Goal: Task Accomplishment & Management: Use online tool/utility

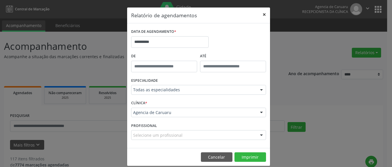
click at [263, 14] on button "×" at bounding box center [264, 14] width 11 height 14
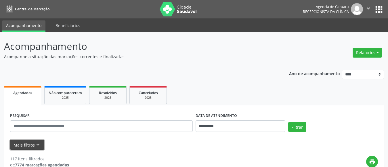
click at [39, 144] on icon "keyboard_arrow_down" at bounding box center [38, 144] width 6 height 6
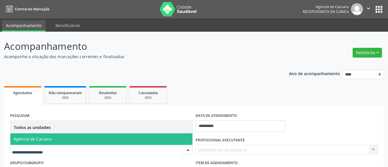
click at [45, 139] on span "Agencia de Caruaru" at bounding box center [33, 138] width 38 height 5
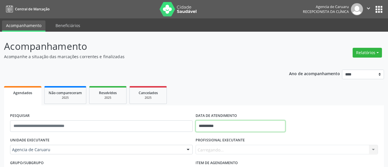
click at [216, 126] on input "**********" at bounding box center [240, 125] width 90 height 11
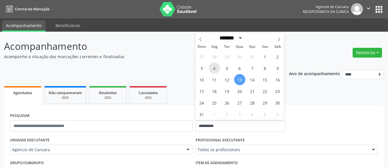
click at [213, 66] on span "4" at bounding box center [214, 67] width 11 height 11
type input "**********"
click at [213, 66] on span "4" at bounding box center [214, 67] width 11 height 11
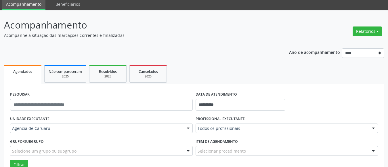
scroll to position [57, 0]
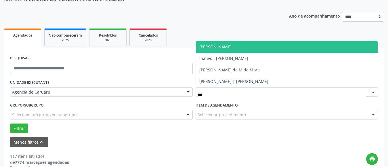
type input "****"
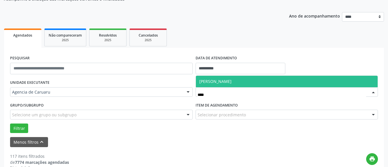
click at [221, 80] on span "[PERSON_NAME]" at bounding box center [215, 80] width 32 height 5
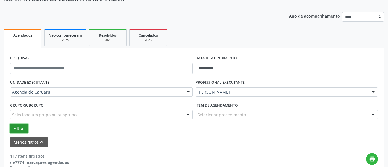
click at [22, 129] on button "Filtrar" at bounding box center [19, 128] width 18 height 10
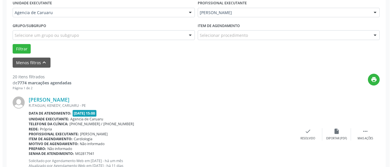
scroll to position [228, 0]
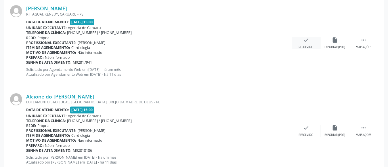
click at [305, 43] on div "check Resolvido" at bounding box center [305, 43] width 29 height 12
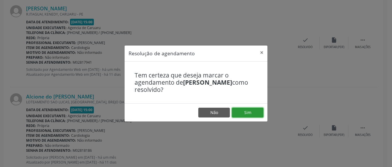
click at [247, 113] on button "Sim" at bounding box center [248, 112] width 32 height 10
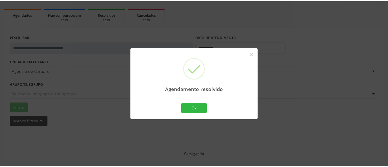
scroll to position [78, 0]
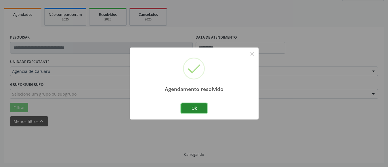
click at [189, 107] on button "Ok" at bounding box center [194, 108] width 26 height 10
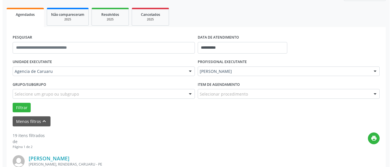
scroll to position [228, 0]
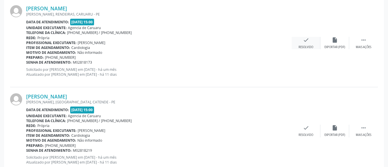
click at [308, 44] on div "check Resolvido" at bounding box center [305, 43] width 29 height 12
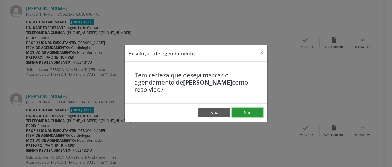
click at [252, 110] on button "Sim" at bounding box center [248, 112] width 32 height 10
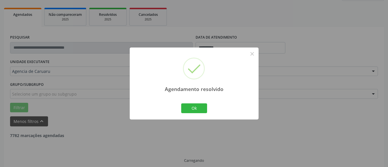
scroll to position [84, 0]
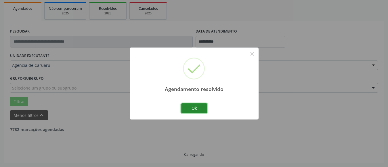
click at [192, 106] on button "Ok" at bounding box center [194, 108] width 26 height 10
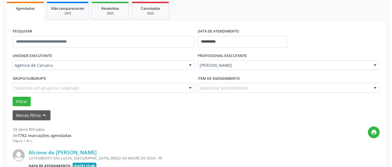
scroll to position [228, 0]
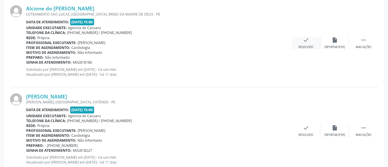
click at [308, 46] on div "Resolvido" at bounding box center [305, 47] width 15 height 4
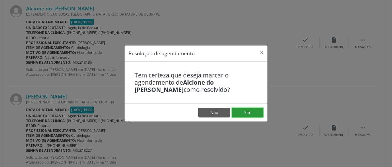
click at [246, 110] on button "Sim" at bounding box center [248, 112] width 32 height 10
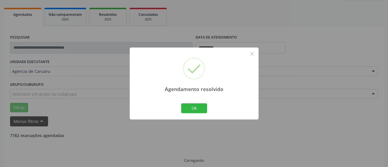
scroll to position [84, 0]
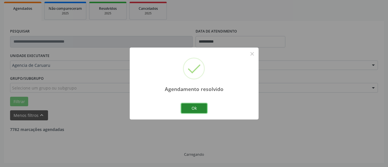
click at [190, 108] on button "Ok" at bounding box center [194, 108] width 26 height 10
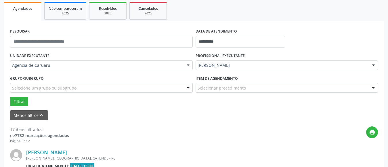
scroll to position [228, 0]
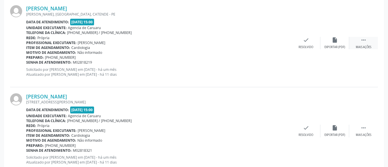
click at [360, 42] on icon "" at bounding box center [363, 40] width 6 height 6
click at [338, 42] on div "alarm_off Não compareceu" at bounding box center [334, 43] width 29 height 12
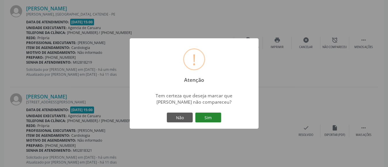
click at [211, 119] on button "Sim" at bounding box center [208, 117] width 26 height 10
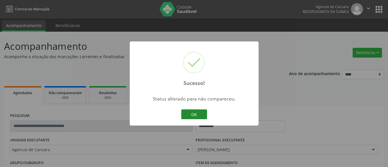
scroll to position [84, 0]
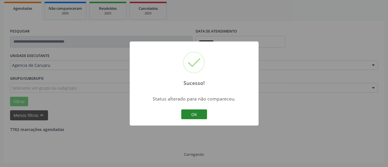
click at [196, 113] on button "OK" at bounding box center [194, 114] width 26 height 10
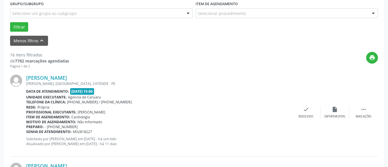
scroll to position [170, 0]
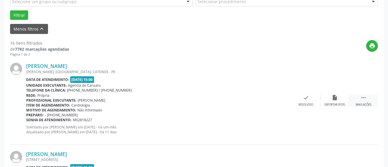
click at [364, 100] on icon "" at bounding box center [363, 97] width 6 height 6
click at [335, 101] on div "alarm_off Não compareceu" at bounding box center [334, 100] width 29 height 12
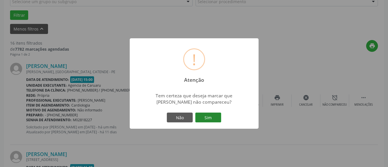
click at [201, 117] on button "Sim" at bounding box center [208, 117] width 26 height 10
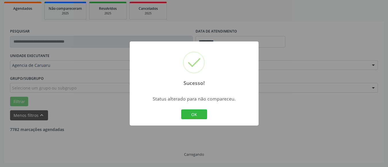
scroll to position [84, 0]
click at [201, 117] on button "OK" at bounding box center [194, 114] width 26 height 10
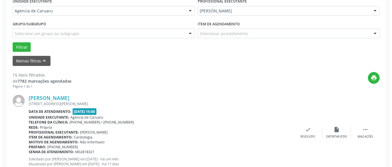
scroll to position [142, 0]
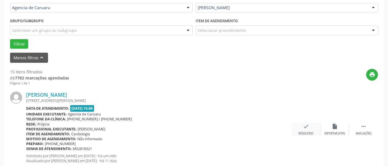
click at [307, 130] on div "check Resolvido" at bounding box center [305, 129] width 29 height 12
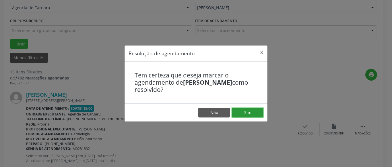
click at [251, 110] on button "Sim" at bounding box center [248, 112] width 32 height 10
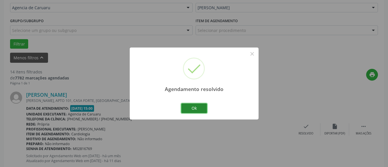
click at [199, 109] on button "Ok" at bounding box center [194, 108] width 26 height 10
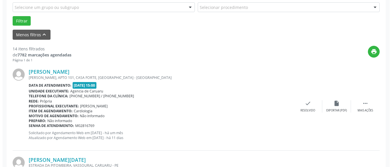
scroll to position [199, 0]
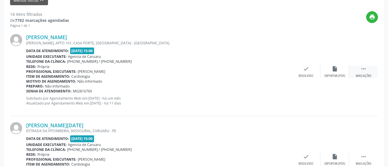
click at [367, 73] on div " Mais ações" at bounding box center [363, 71] width 29 height 12
click at [222, 74] on div "Resolvido" at bounding box center [219, 76] width 15 height 4
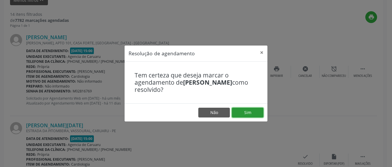
click at [250, 113] on button "Sim" at bounding box center [248, 112] width 32 height 10
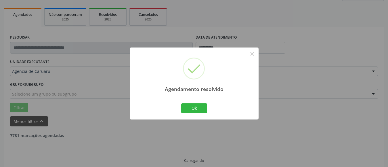
scroll to position [84, 0]
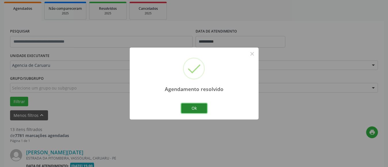
click at [188, 109] on button "Ok" at bounding box center [194, 108] width 26 height 10
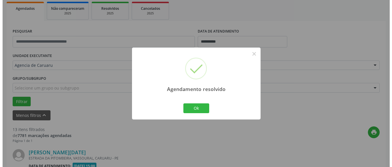
scroll to position [199, 0]
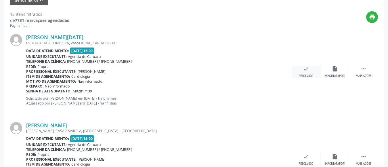
click at [309, 72] on div "check Resolvido" at bounding box center [305, 71] width 29 height 12
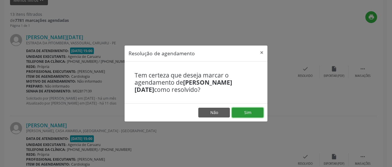
click at [248, 110] on button "Sim" at bounding box center [248, 112] width 32 height 10
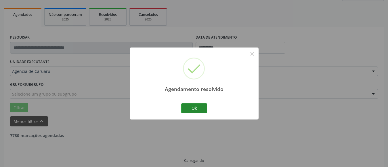
scroll to position [84, 0]
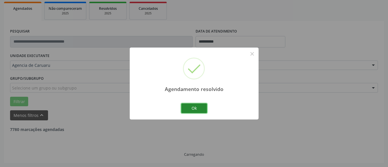
click at [192, 107] on button "Ok" at bounding box center [194, 108] width 26 height 10
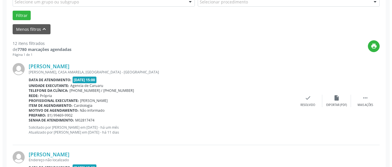
scroll to position [170, 0]
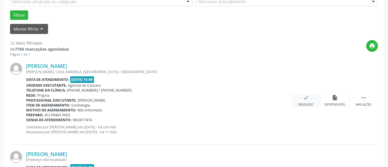
click at [309, 102] on div "check Resolvido" at bounding box center [305, 100] width 29 height 12
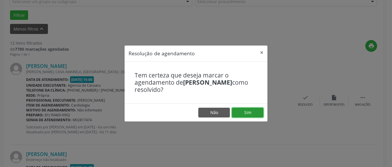
click at [249, 111] on button "Sim" at bounding box center [248, 112] width 32 height 10
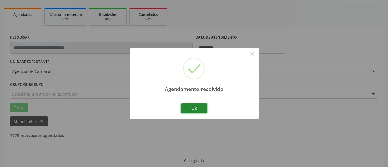
scroll to position [84, 0]
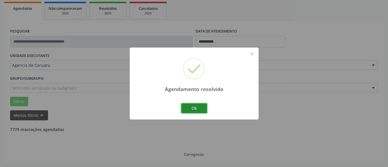
click at [193, 109] on button "Ok" at bounding box center [194, 108] width 26 height 10
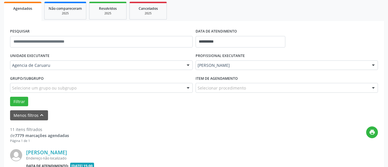
scroll to position [142, 0]
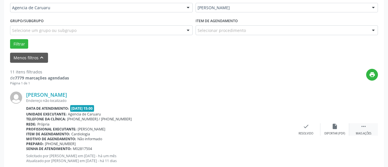
click at [366, 129] on icon "" at bounding box center [363, 126] width 6 height 6
click at [332, 128] on icon "alarm_off" at bounding box center [334, 126] width 6 height 6
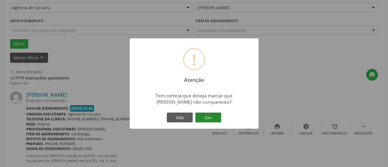
click at [213, 116] on button "Sim" at bounding box center [208, 117] width 26 height 10
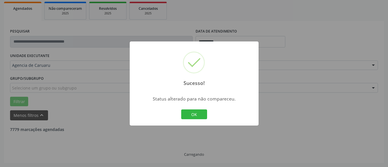
scroll to position [84, 0]
click at [193, 115] on button "OK" at bounding box center [194, 114] width 26 height 10
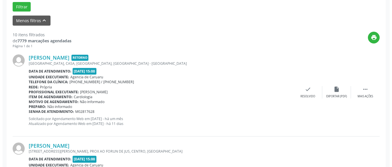
scroll to position [199, 0]
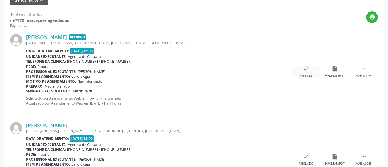
click at [304, 73] on div "check Resolvido" at bounding box center [305, 71] width 29 height 12
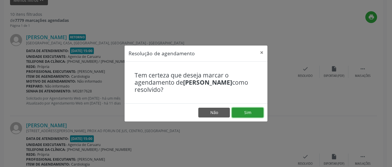
click at [249, 111] on button "Sim" at bounding box center [248, 112] width 32 height 10
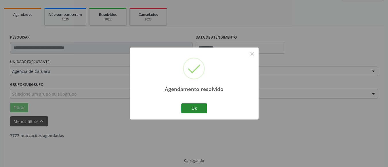
scroll to position [84, 0]
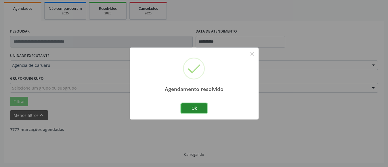
click at [189, 105] on button "Ok" at bounding box center [194, 108] width 26 height 10
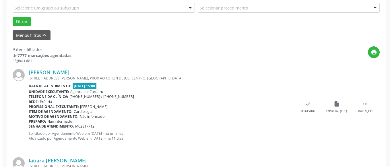
scroll to position [170, 0]
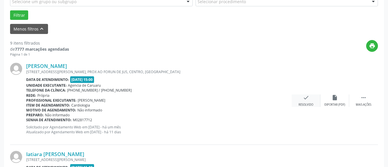
click at [298, 101] on div "check Resolvido" at bounding box center [305, 100] width 29 height 12
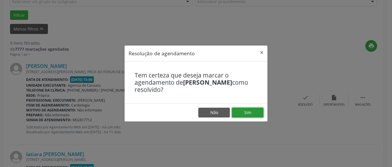
click at [250, 115] on button "Sim" at bounding box center [248, 112] width 32 height 10
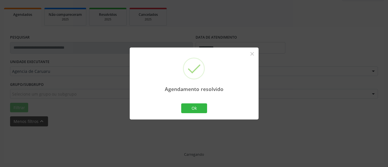
scroll to position [84, 0]
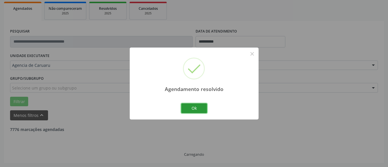
drag, startPoint x: 197, startPoint y: 108, endPoint x: 174, endPoint y: 102, distance: 23.8
click at [197, 107] on button "Ok" at bounding box center [194, 108] width 26 height 10
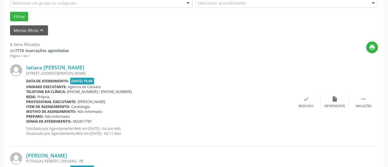
scroll to position [170, 0]
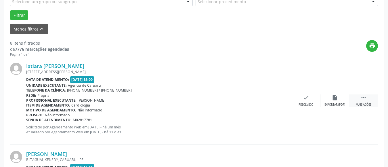
click at [361, 96] on icon "" at bounding box center [363, 97] width 6 height 6
click at [333, 97] on icon "alarm_off" at bounding box center [334, 97] width 6 height 6
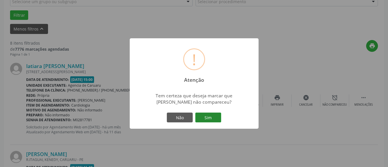
click at [215, 115] on button "Sim" at bounding box center [208, 117] width 26 height 10
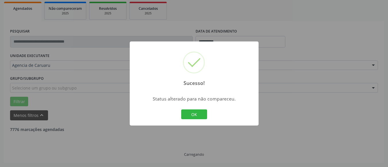
scroll to position [84, 0]
click at [197, 115] on button "OK" at bounding box center [194, 114] width 26 height 10
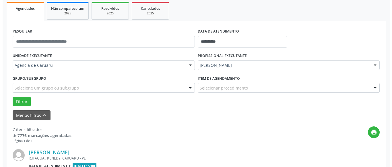
scroll to position [170, 0]
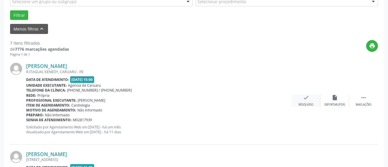
click at [303, 103] on div "Resolvido" at bounding box center [305, 105] width 15 height 4
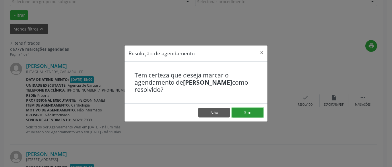
click at [255, 112] on button "Sim" at bounding box center [248, 112] width 32 height 10
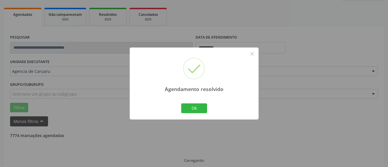
scroll to position [84, 0]
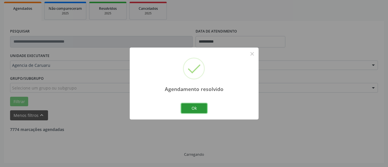
click at [203, 109] on button "Ok" at bounding box center [194, 108] width 26 height 10
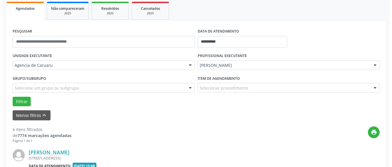
scroll to position [170, 0]
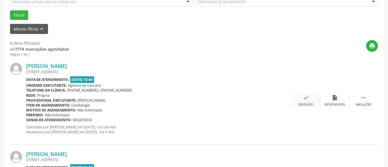
click at [304, 105] on div "Resolvido" at bounding box center [305, 105] width 15 height 4
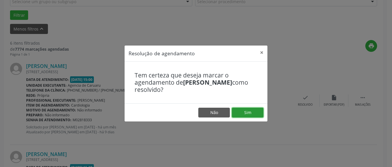
click at [256, 111] on button "Sim" at bounding box center [248, 112] width 32 height 10
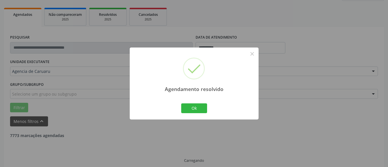
scroll to position [84, 0]
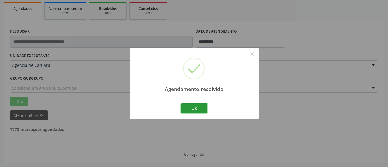
click at [202, 106] on button "Ok" at bounding box center [194, 108] width 26 height 10
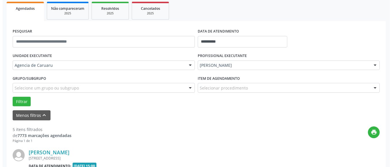
scroll to position [170, 0]
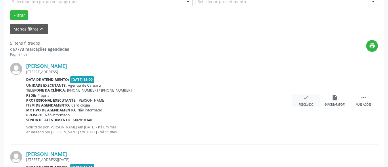
click at [305, 99] on icon "check" at bounding box center [305, 97] width 6 height 6
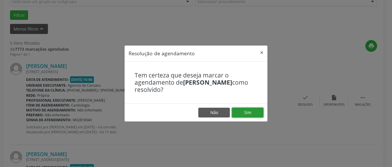
click at [249, 113] on button "Sim" at bounding box center [248, 112] width 32 height 10
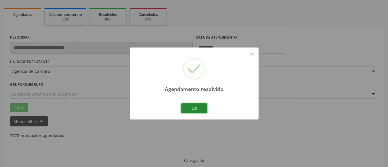
scroll to position [84, 0]
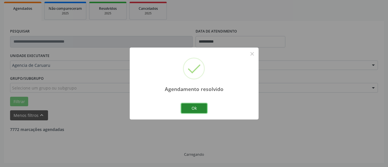
click at [193, 106] on button "Ok" at bounding box center [194, 108] width 26 height 10
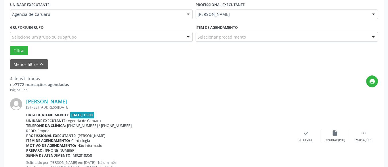
scroll to position [170, 0]
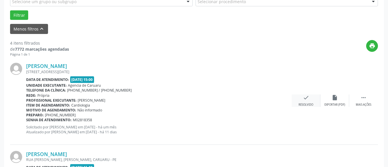
click at [307, 99] on icon "check" at bounding box center [305, 97] width 6 height 6
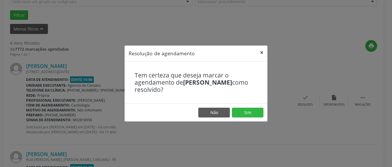
click at [263, 53] on button "×" at bounding box center [261, 52] width 11 height 14
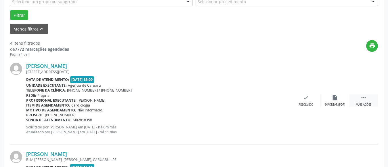
click at [360, 103] on div "Mais ações" at bounding box center [363, 105] width 16 height 4
click at [325, 103] on div "Não compareceu" at bounding box center [334, 105] width 24 height 4
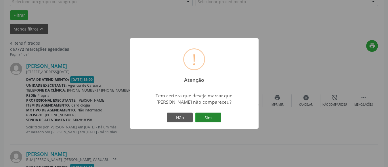
click at [205, 115] on button "Sim" at bounding box center [208, 117] width 26 height 10
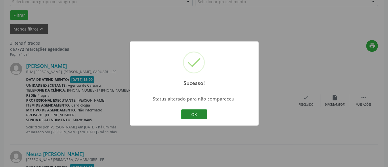
click at [199, 113] on button "OK" at bounding box center [194, 114] width 26 height 10
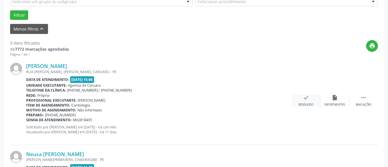
click at [305, 100] on icon "check" at bounding box center [305, 97] width 6 height 6
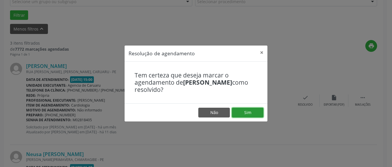
click at [249, 111] on button "Sim" at bounding box center [248, 112] width 32 height 10
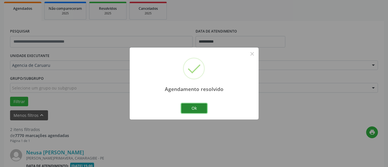
click at [190, 106] on button "Ok" at bounding box center [194, 108] width 26 height 10
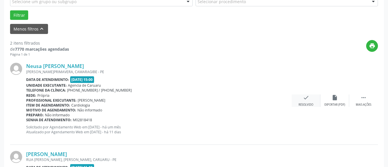
click at [307, 103] on div "Resolvido" at bounding box center [305, 105] width 15 height 4
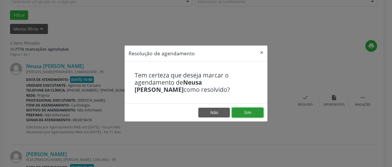
click at [251, 112] on button "Sim" at bounding box center [248, 112] width 32 height 10
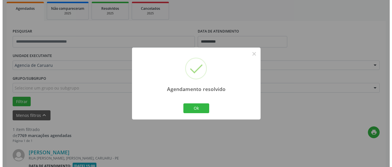
scroll to position [158, 0]
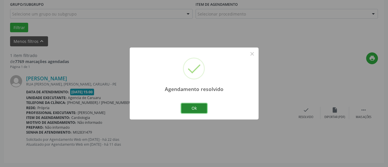
click at [199, 107] on button "Ok" at bounding box center [194, 108] width 26 height 10
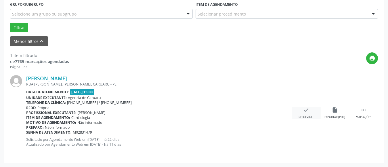
click at [304, 114] on div "check Resolvido" at bounding box center [305, 113] width 29 height 12
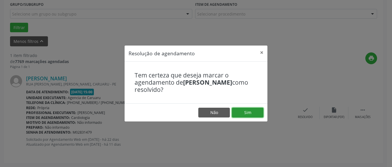
click at [251, 111] on button "Sim" at bounding box center [248, 112] width 32 height 10
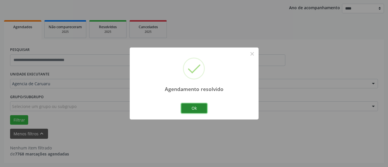
click at [193, 108] on button "Ok" at bounding box center [194, 108] width 26 height 10
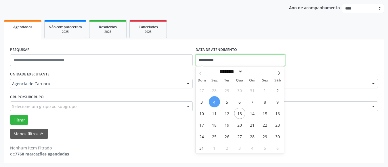
click at [218, 60] on input "**********" at bounding box center [240, 59] width 90 height 11
click at [228, 101] on span "5" at bounding box center [226, 101] width 11 height 11
type input "**********"
click at [228, 101] on span "5" at bounding box center [226, 101] width 11 height 11
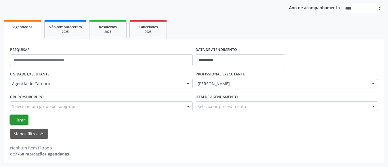
click at [22, 121] on button "Filtrar" at bounding box center [19, 120] width 18 height 10
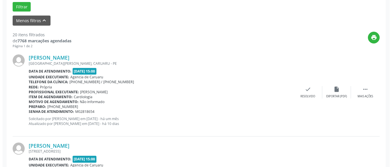
scroll to position [199, 0]
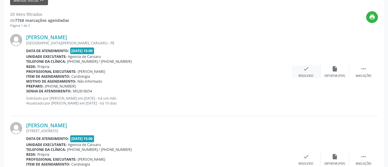
click at [309, 71] on div "check Resolvido" at bounding box center [305, 71] width 29 height 12
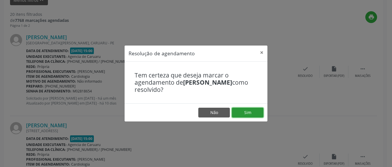
click at [260, 113] on button "Sim" at bounding box center [248, 112] width 32 height 10
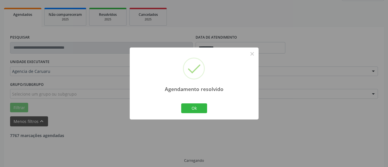
scroll to position [84, 0]
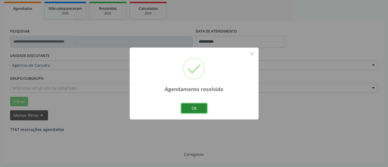
click at [196, 107] on button "Ok" at bounding box center [194, 108] width 26 height 10
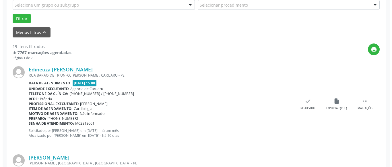
scroll to position [170, 0]
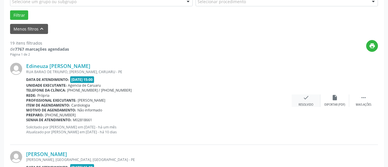
click at [303, 105] on div "Resolvido" at bounding box center [305, 105] width 15 height 4
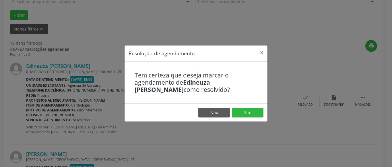
click at [251, 105] on footer "Não Sim" at bounding box center [196, 112] width 143 height 18
click at [249, 109] on button "Sim" at bounding box center [248, 112] width 32 height 10
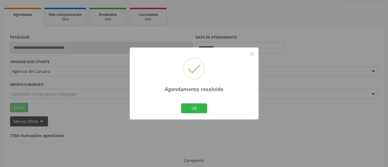
scroll to position [84, 0]
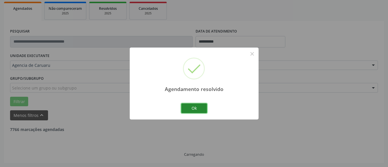
click at [199, 109] on button "Ok" at bounding box center [194, 108] width 26 height 10
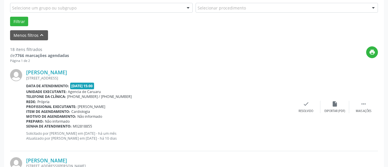
scroll to position [170, 0]
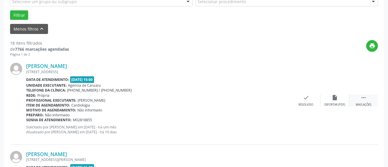
click at [365, 97] on icon "" at bounding box center [363, 97] width 6 height 6
click at [339, 104] on div "Não compareceu" at bounding box center [334, 105] width 24 height 4
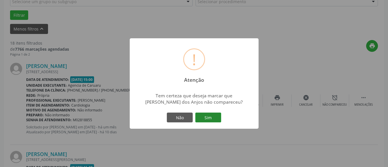
click at [212, 117] on button "Sim" at bounding box center [208, 117] width 26 height 10
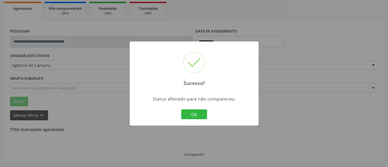
scroll to position [84, 0]
click at [195, 112] on button "OK" at bounding box center [194, 114] width 26 height 10
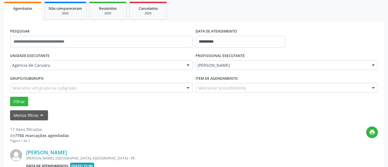
scroll to position [170, 0]
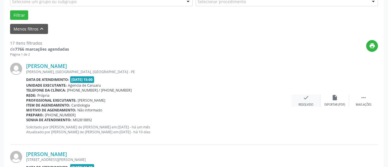
click at [311, 99] on div "check Resolvido" at bounding box center [305, 100] width 29 height 12
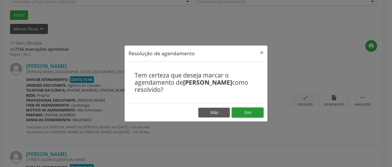
click at [243, 111] on button "Sim" at bounding box center [248, 112] width 32 height 10
click at [247, 36] on div "Resolução de agendamento × Tem certeza que deseja marcar o agendamento de [PERS…" at bounding box center [196, 83] width 392 height 167
click at [263, 52] on button "×" at bounding box center [261, 52] width 11 height 14
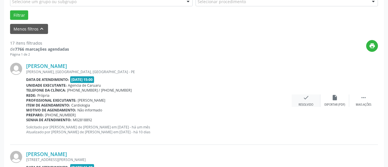
click at [309, 102] on div "check Resolvido" at bounding box center [305, 100] width 29 height 12
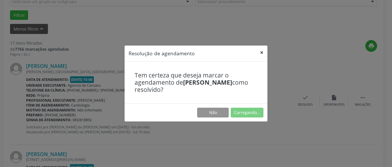
click at [260, 52] on button "×" at bounding box center [261, 52] width 11 height 14
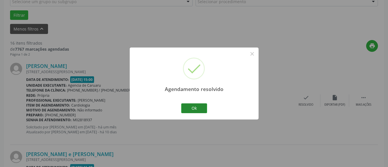
click at [188, 106] on button "Ok" at bounding box center [194, 108] width 26 height 10
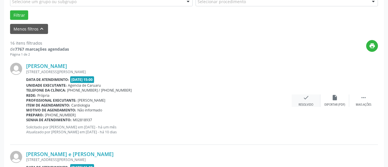
click at [302, 99] on div "check Resolvido" at bounding box center [305, 100] width 29 height 12
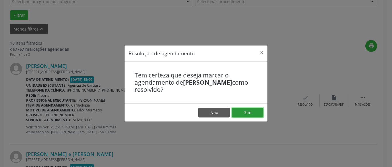
click at [251, 109] on button "Sim" at bounding box center [248, 112] width 32 height 10
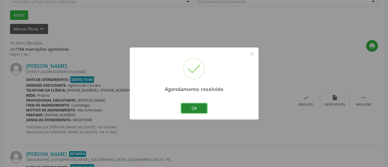
click at [193, 109] on button "Ok" at bounding box center [194, 108] width 26 height 10
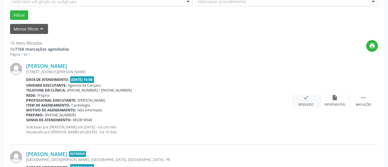
click at [310, 101] on div "check Resolvido" at bounding box center [305, 100] width 29 height 12
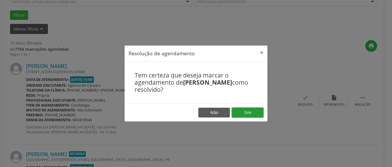
click at [254, 112] on button "Sim" at bounding box center [248, 112] width 32 height 10
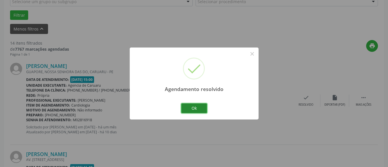
click at [194, 110] on button "Ok" at bounding box center [194, 108] width 26 height 10
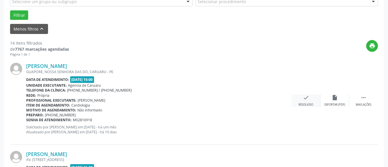
click at [306, 101] on div "check Resolvido" at bounding box center [305, 100] width 29 height 12
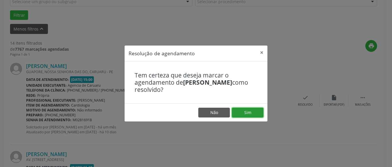
click at [252, 110] on button "Sim" at bounding box center [248, 112] width 32 height 10
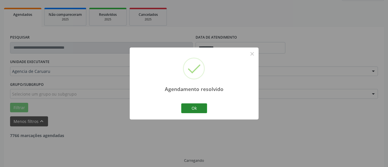
scroll to position [84, 0]
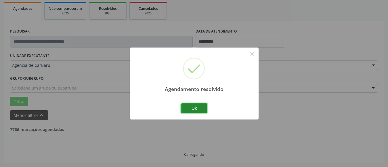
click at [200, 108] on button "Ok" at bounding box center [194, 108] width 26 height 10
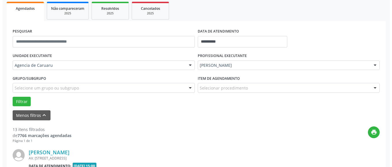
scroll to position [170, 0]
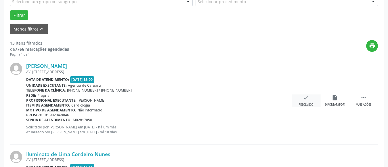
click at [306, 100] on icon "check" at bounding box center [305, 97] width 6 height 6
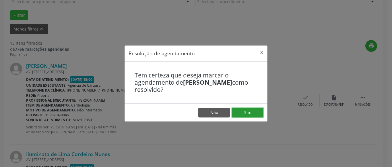
click at [242, 110] on button "Sim" at bounding box center [248, 112] width 32 height 10
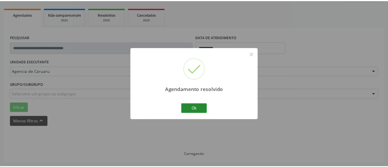
scroll to position [84, 0]
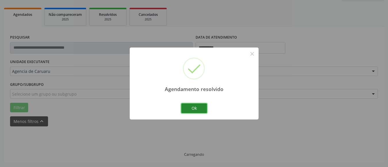
click at [197, 107] on button "Ok" at bounding box center [194, 108] width 26 height 10
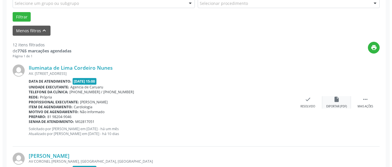
scroll to position [170, 0]
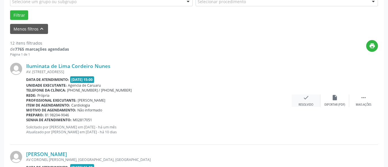
click at [298, 103] on div "Resolvido" at bounding box center [305, 105] width 15 height 4
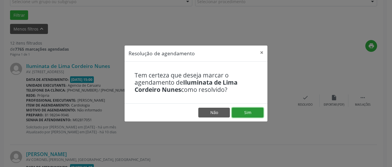
click at [249, 111] on button "Sim" at bounding box center [248, 112] width 32 height 10
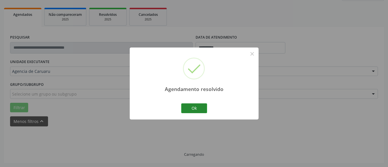
scroll to position [84, 0]
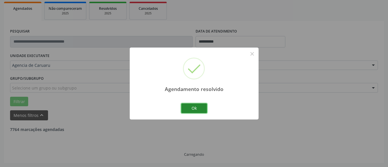
click at [198, 111] on button "Ok" at bounding box center [194, 108] width 26 height 10
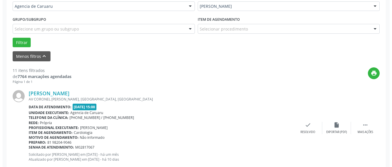
scroll to position [170, 0]
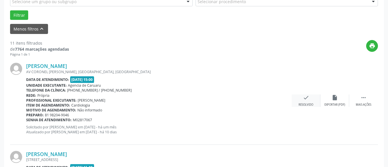
click at [306, 102] on div "check Resolvido" at bounding box center [305, 100] width 29 height 12
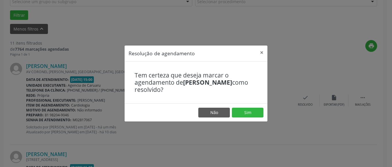
click at [247, 117] on footer "Não Sim" at bounding box center [196, 112] width 143 height 18
click at [251, 113] on button "Sim" at bounding box center [248, 112] width 32 height 10
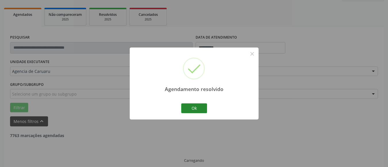
scroll to position [84, 0]
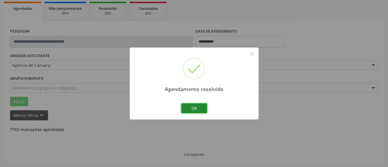
click at [198, 109] on button "Ok" at bounding box center [194, 108] width 26 height 10
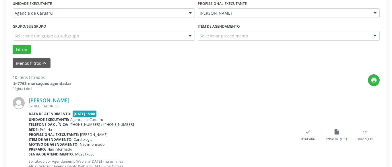
scroll to position [142, 0]
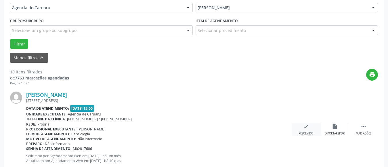
click at [307, 126] on icon "check" at bounding box center [305, 126] width 6 height 6
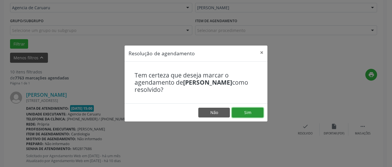
click at [255, 113] on button "Sim" at bounding box center [248, 112] width 32 height 10
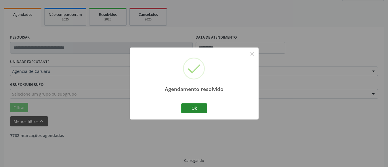
scroll to position [84, 0]
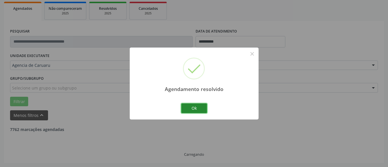
click at [196, 106] on button "Ok" at bounding box center [194, 108] width 26 height 10
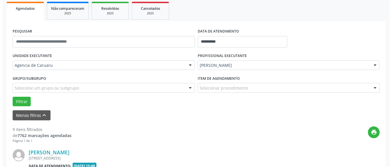
scroll to position [142, 0]
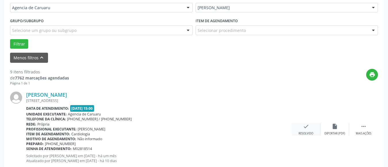
click at [304, 127] on icon "check" at bounding box center [305, 126] width 6 height 6
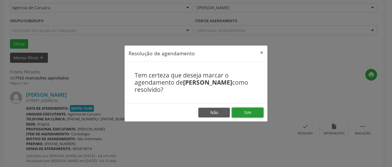
click at [261, 113] on button "Sim" at bounding box center [248, 112] width 32 height 10
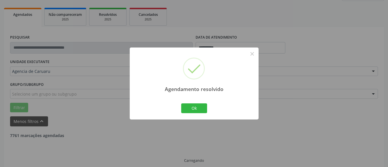
scroll to position [84, 0]
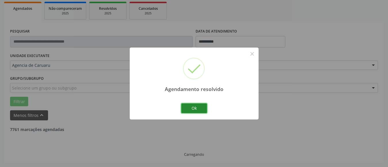
click at [196, 110] on button "Ok" at bounding box center [194, 108] width 26 height 10
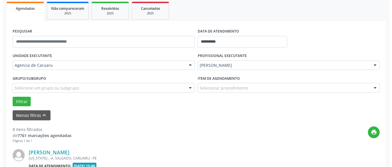
scroll to position [142, 0]
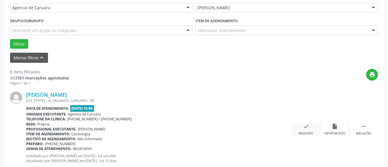
click at [302, 127] on icon "check" at bounding box center [305, 126] width 6 height 6
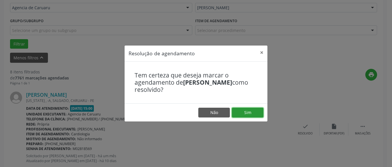
click at [257, 109] on button "Sim" at bounding box center [248, 112] width 32 height 10
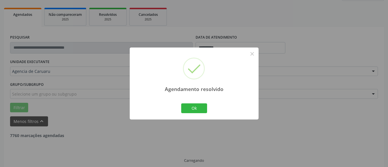
scroll to position [84, 0]
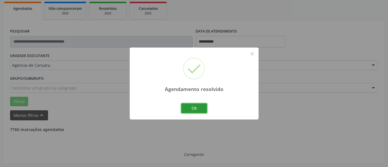
click at [196, 108] on button "Ok" at bounding box center [194, 108] width 26 height 10
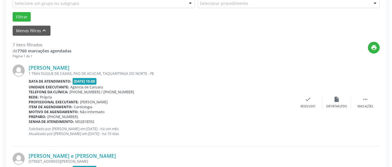
scroll to position [170, 0]
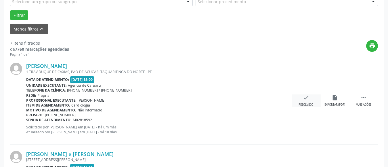
click at [304, 99] on icon "check" at bounding box center [305, 97] width 6 height 6
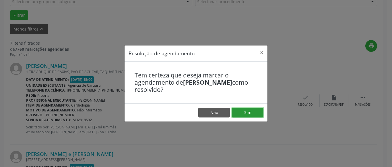
click at [252, 111] on button "Sim" at bounding box center [248, 112] width 32 height 10
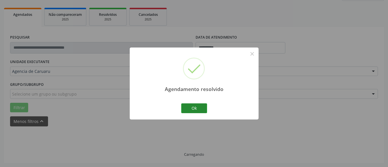
scroll to position [84, 0]
click at [186, 105] on button "Ok" at bounding box center [194, 108] width 26 height 10
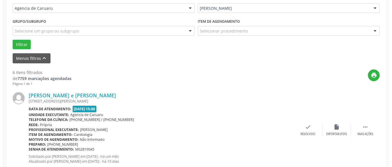
scroll to position [142, 0]
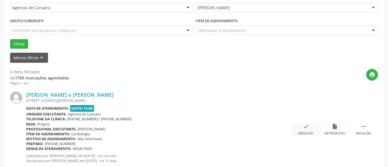
click at [302, 132] on div "Resolvido" at bounding box center [305, 133] width 15 height 4
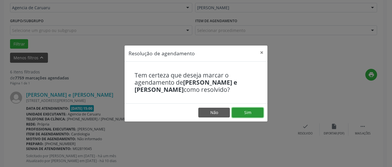
click at [255, 112] on button "Sim" at bounding box center [248, 112] width 32 height 10
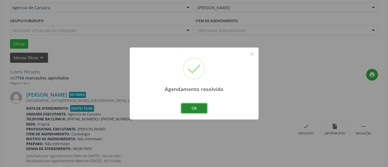
click at [203, 109] on button "Ok" at bounding box center [194, 108] width 26 height 10
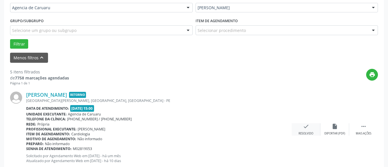
click at [305, 130] on div "check Resolvido" at bounding box center [305, 129] width 29 height 12
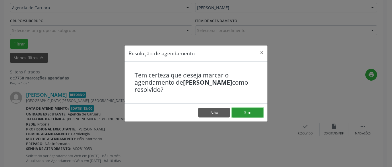
click at [254, 111] on button "Sim" at bounding box center [248, 112] width 32 height 10
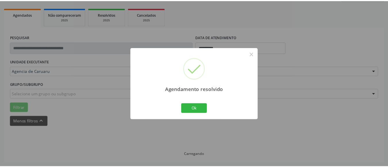
scroll to position [78, 0]
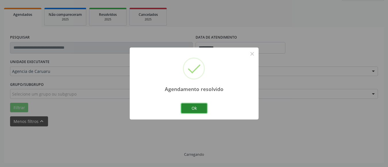
click at [201, 103] on button "Ok" at bounding box center [194, 108] width 26 height 10
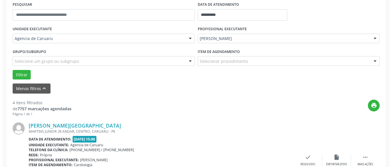
scroll to position [142, 0]
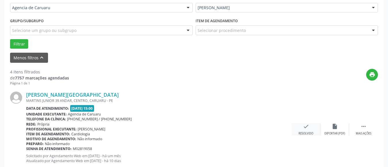
click at [306, 131] on div "check Resolvido" at bounding box center [305, 129] width 29 height 12
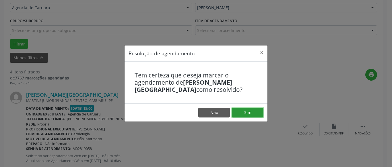
click at [254, 113] on button "Sim" at bounding box center [248, 112] width 32 height 10
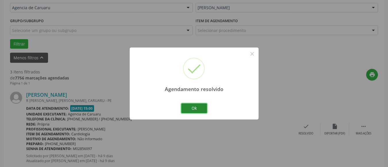
click at [200, 110] on button "Ok" at bounding box center [194, 108] width 26 height 10
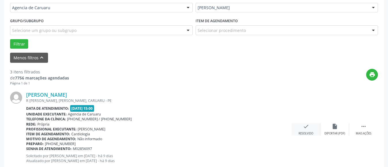
click at [307, 128] on icon "check" at bounding box center [305, 126] width 6 height 6
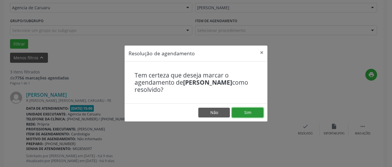
click at [255, 111] on button "Sim" at bounding box center [248, 112] width 32 height 10
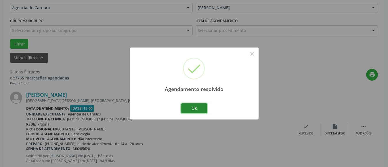
click at [201, 108] on button "Ok" at bounding box center [194, 108] width 26 height 10
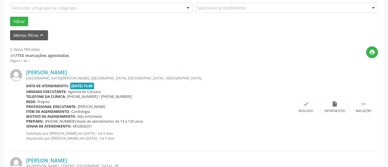
scroll to position [170, 0]
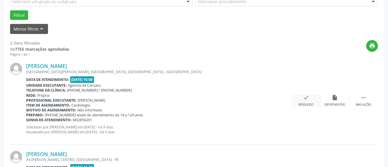
click at [305, 104] on div "Resolvido" at bounding box center [305, 105] width 15 height 4
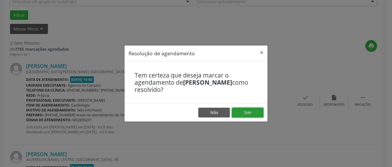
click at [249, 111] on button "Sim" at bounding box center [248, 112] width 32 height 10
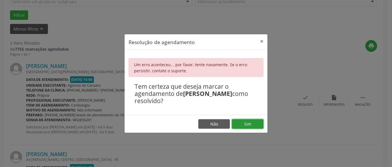
click at [251, 124] on button "Sim" at bounding box center [248, 124] width 32 height 10
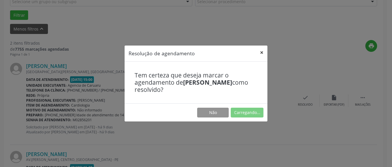
click at [263, 53] on button "×" at bounding box center [261, 52] width 11 height 14
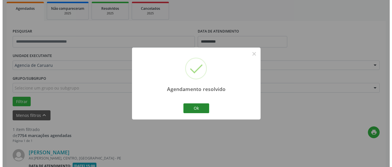
scroll to position [158, 0]
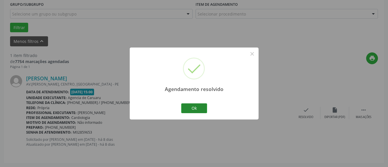
click at [199, 107] on button "Ok" at bounding box center [194, 108] width 26 height 10
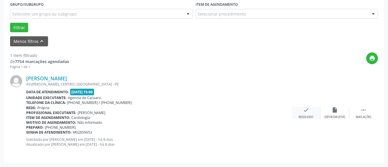
click at [304, 113] on icon "check" at bounding box center [305, 110] width 6 height 6
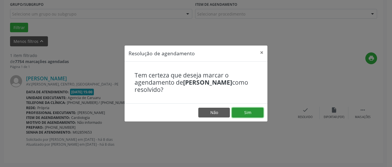
click at [251, 113] on button "Sim" at bounding box center [248, 112] width 32 height 10
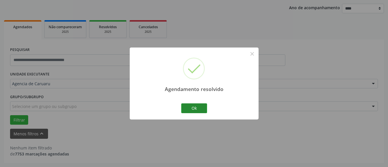
scroll to position [66, 0]
click at [191, 105] on button "Ok" at bounding box center [194, 108] width 26 height 10
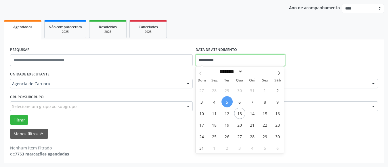
click at [213, 59] on input "**********" at bounding box center [240, 59] width 90 height 11
click at [217, 113] on span "11" at bounding box center [214, 112] width 11 height 11
type input "**********"
click at [217, 113] on span "11" at bounding box center [214, 112] width 11 height 11
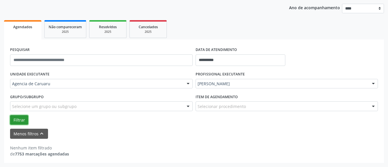
click at [19, 120] on button "Filtrar" at bounding box center [19, 120] width 18 height 10
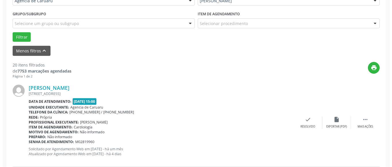
scroll to position [181, 0]
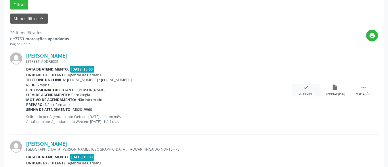
click at [307, 92] on div "Resolvido" at bounding box center [305, 94] width 15 height 4
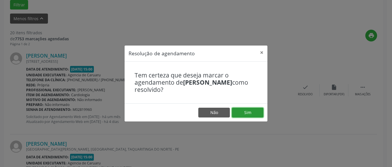
click at [250, 109] on button "Sim" at bounding box center [248, 112] width 32 height 10
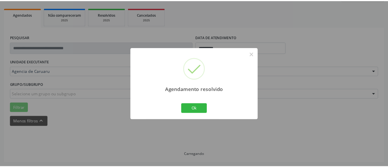
scroll to position [84, 0]
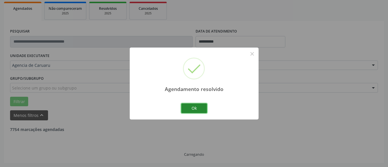
click at [192, 110] on button "Ok" at bounding box center [194, 108] width 26 height 10
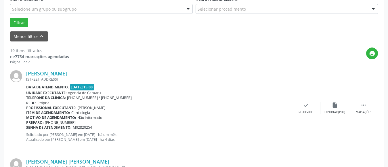
scroll to position [170, 0]
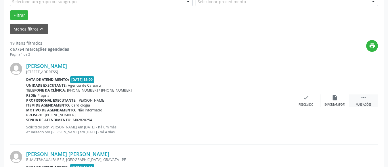
click at [362, 101] on div " Mais ações" at bounding box center [363, 100] width 29 height 12
click at [333, 103] on div "Não compareceu" at bounding box center [334, 105] width 24 height 4
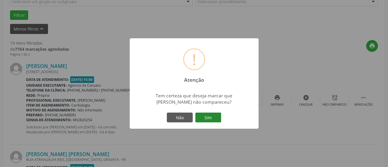
click at [209, 120] on button "Sim" at bounding box center [208, 117] width 26 height 10
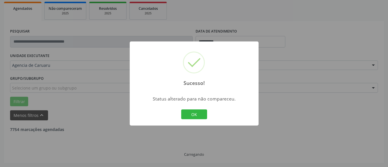
scroll to position [84, 0]
click at [202, 114] on button "OK" at bounding box center [194, 114] width 26 height 10
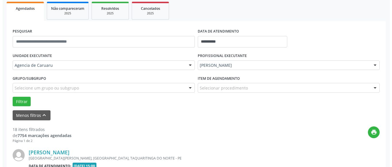
scroll to position [170, 0]
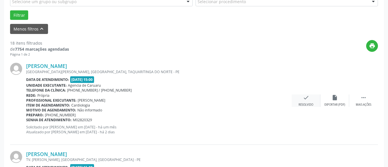
click at [305, 102] on div "check Resolvido" at bounding box center [305, 100] width 29 height 12
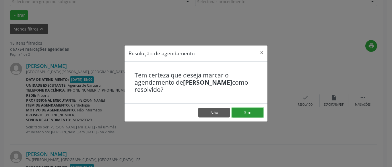
click at [249, 116] on button "Sim" at bounding box center [248, 112] width 32 height 10
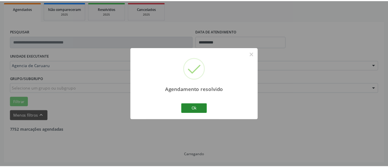
scroll to position [84, 0]
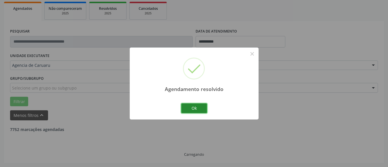
click at [199, 106] on button "Ok" at bounding box center [194, 108] width 26 height 10
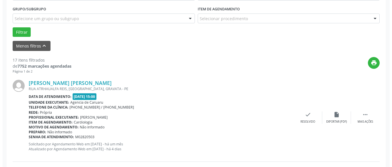
scroll to position [170, 0]
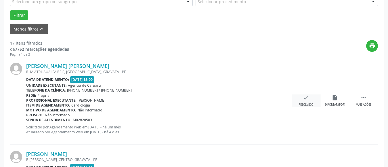
click at [308, 101] on div "check Resolvido" at bounding box center [305, 100] width 29 height 12
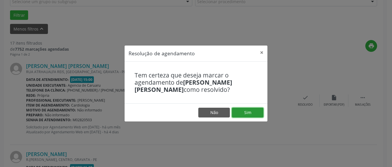
click at [255, 114] on button "Sim" at bounding box center [248, 112] width 32 height 10
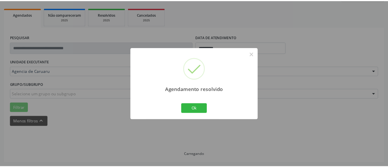
scroll to position [84, 0]
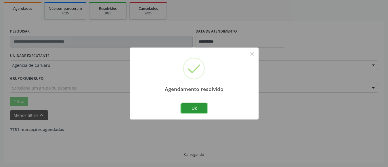
click at [199, 108] on button "Ok" at bounding box center [194, 108] width 26 height 10
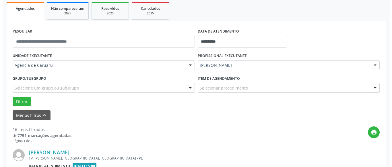
scroll to position [170, 0]
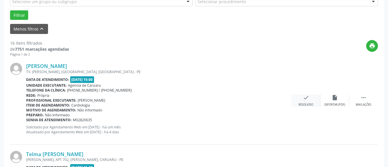
click at [308, 104] on div "Resolvido" at bounding box center [305, 105] width 15 height 4
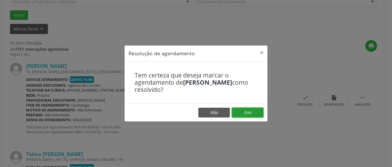
click at [248, 110] on button "Sim" at bounding box center [248, 112] width 32 height 10
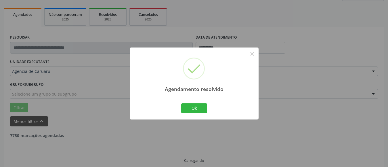
scroll to position [84, 0]
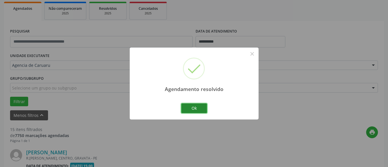
click at [196, 106] on button "Ok" at bounding box center [194, 108] width 26 height 10
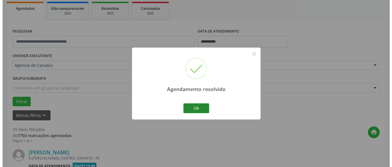
scroll to position [170, 0]
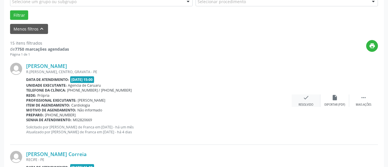
click at [306, 103] on div "Resolvido" at bounding box center [305, 105] width 15 height 4
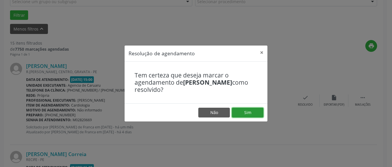
click at [252, 111] on button "Sim" at bounding box center [248, 112] width 32 height 10
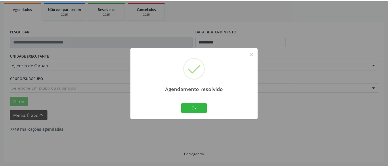
scroll to position [84, 0]
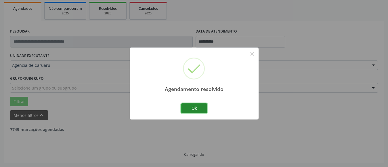
click at [195, 107] on button "Ok" at bounding box center [194, 108] width 26 height 10
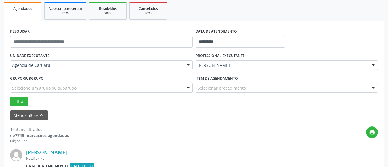
scroll to position [170, 0]
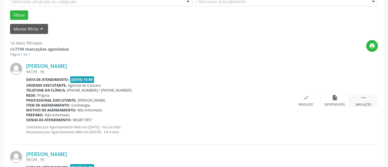
click at [359, 98] on div " Mais ações" at bounding box center [363, 100] width 29 height 12
click at [334, 103] on div "Não compareceu" at bounding box center [334, 105] width 24 height 4
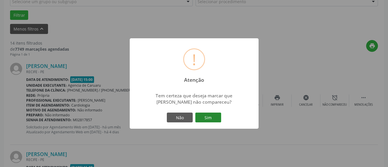
click at [207, 115] on button "Sim" at bounding box center [208, 117] width 26 height 10
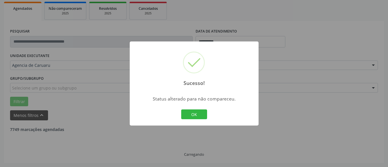
click at [190, 111] on button "OK" at bounding box center [194, 114] width 26 height 10
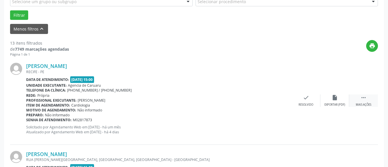
click at [367, 101] on div " Mais ações" at bounding box center [363, 100] width 29 height 12
click at [332, 103] on div "Não compareceu" at bounding box center [334, 105] width 24 height 4
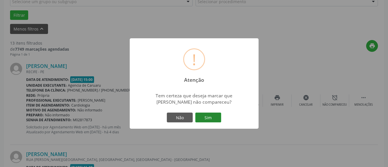
click at [209, 114] on button "Sim" at bounding box center [208, 117] width 26 height 10
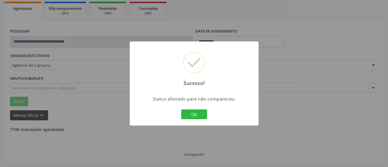
scroll to position [84, 0]
click at [191, 111] on button "OK" at bounding box center [194, 114] width 26 height 10
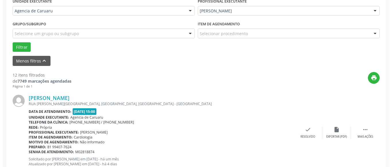
scroll to position [142, 0]
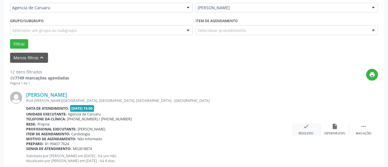
click at [307, 128] on icon "check" at bounding box center [305, 126] width 6 height 6
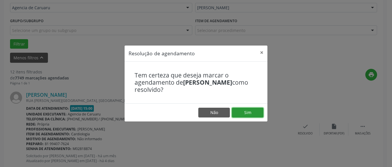
click at [255, 112] on button "Sim" at bounding box center [248, 112] width 32 height 10
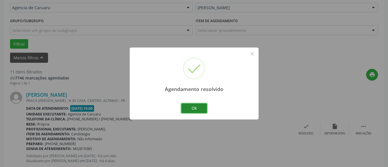
click at [192, 107] on button "Ok" at bounding box center [194, 108] width 26 height 10
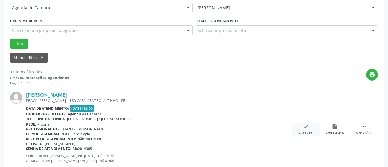
click at [308, 131] on div "Resolvido" at bounding box center [305, 133] width 15 height 4
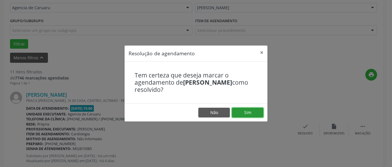
click at [251, 113] on button "Sim" at bounding box center [248, 112] width 32 height 10
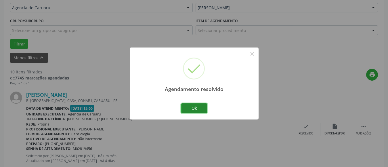
click at [188, 104] on button "Ok" at bounding box center [194, 108] width 26 height 10
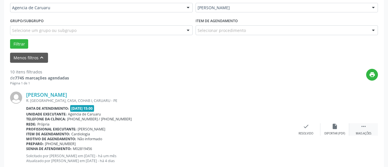
click at [369, 127] on div " Mais ações" at bounding box center [363, 129] width 29 height 12
click at [332, 128] on icon "alarm_off" at bounding box center [334, 126] width 6 height 6
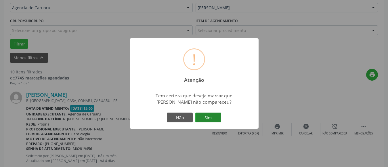
click at [213, 115] on button "Sim" at bounding box center [208, 117] width 26 height 10
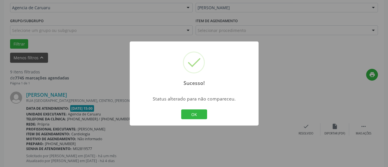
click at [188, 110] on button "OK" at bounding box center [194, 114] width 26 height 10
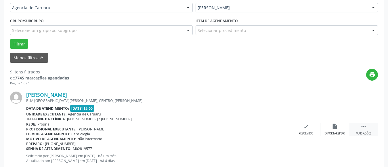
click at [367, 124] on div " Mais ações" at bounding box center [363, 129] width 29 height 12
click at [331, 123] on div "alarm_off Não compareceu" at bounding box center [334, 129] width 29 height 12
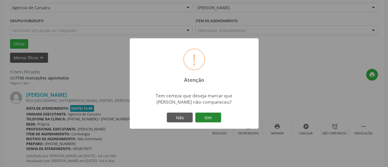
click at [212, 113] on button "Sim" at bounding box center [208, 117] width 26 height 10
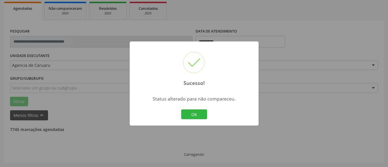
click at [337, 126] on div "Sucesso! × Status alterado para não compareceu. OK Cancel" at bounding box center [194, 83] width 388 height 167
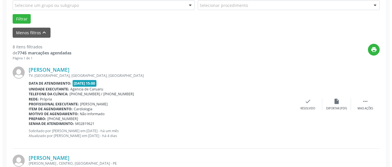
scroll to position [170, 0]
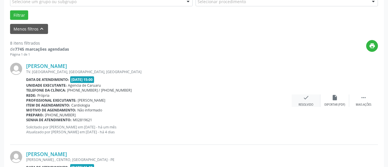
click at [301, 99] on div "check Resolvido" at bounding box center [305, 100] width 29 height 12
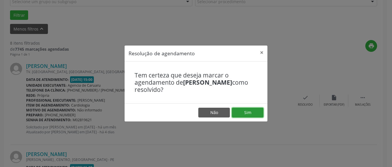
click at [256, 110] on button "Sim" at bounding box center [248, 112] width 32 height 10
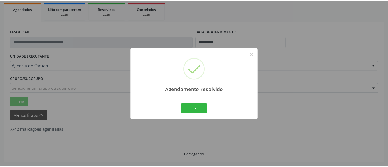
scroll to position [84, 0]
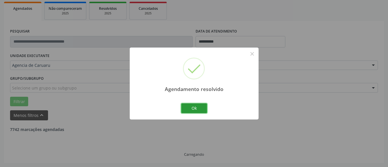
click at [192, 106] on button "Ok" at bounding box center [194, 108] width 26 height 10
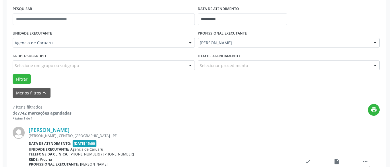
scroll to position [170, 0]
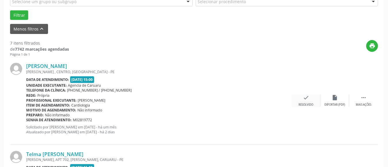
click at [311, 100] on div "check Resolvido" at bounding box center [305, 100] width 29 height 12
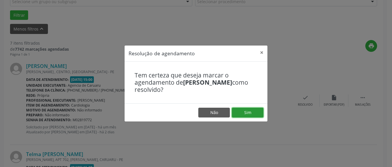
click at [246, 109] on button "Sim" at bounding box center [248, 112] width 32 height 10
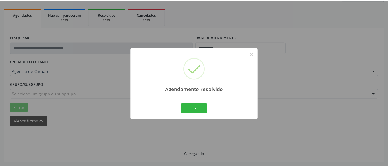
scroll to position [84, 0]
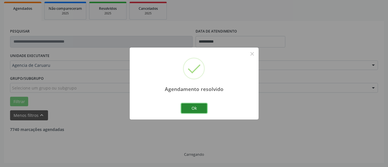
click at [190, 106] on button "Ok" at bounding box center [194, 108] width 26 height 10
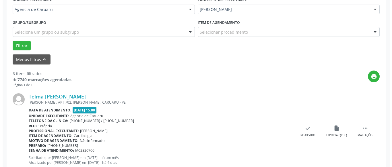
scroll to position [142, 0]
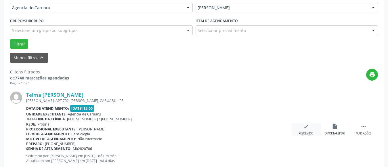
click at [301, 133] on div "Resolvido" at bounding box center [305, 133] width 15 height 4
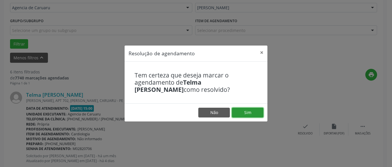
click at [254, 113] on button "Sim" at bounding box center [248, 112] width 32 height 10
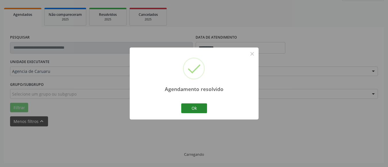
scroll to position [84, 0]
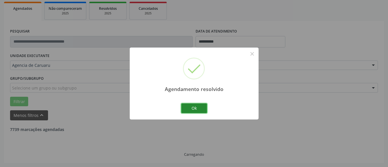
click at [192, 106] on button "Ok" at bounding box center [194, 108] width 26 height 10
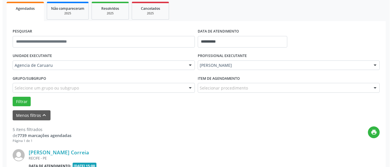
scroll to position [142, 0]
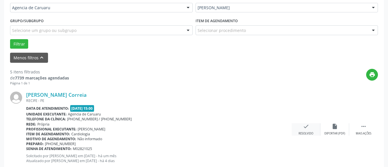
click at [307, 129] on div "check Resolvido" at bounding box center [305, 129] width 29 height 12
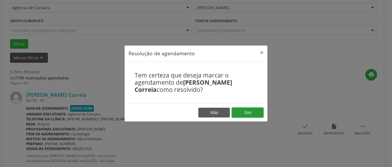
click at [248, 109] on button "Sim" at bounding box center [248, 112] width 32 height 10
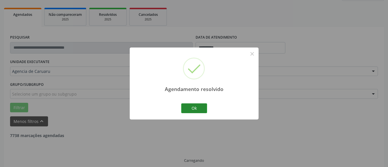
scroll to position [84, 0]
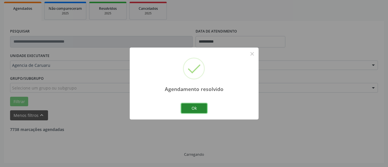
click at [194, 107] on button "Ok" at bounding box center [194, 108] width 26 height 10
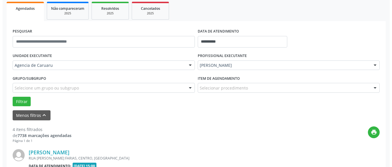
scroll to position [142, 0]
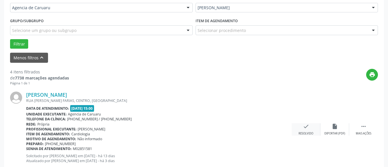
click at [310, 129] on div "check Resolvido" at bounding box center [305, 129] width 29 height 12
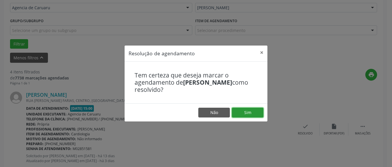
click at [257, 116] on button "Sim" at bounding box center [248, 112] width 32 height 10
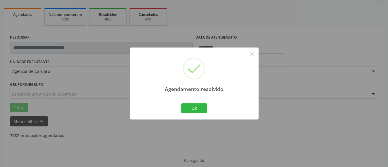
scroll to position [84, 0]
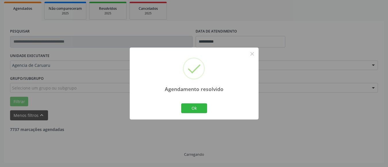
click at [177, 107] on div "Agendamento resolvido × Ok Cancel" at bounding box center [194, 83] width 129 height 72
click at [190, 108] on button "Ok" at bounding box center [194, 108] width 26 height 10
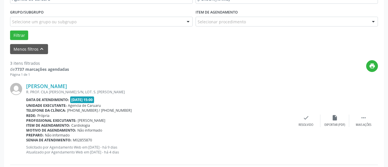
scroll to position [170, 0]
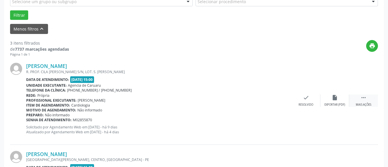
click at [362, 99] on icon "" at bounding box center [363, 97] width 6 height 6
click at [333, 103] on div "Não compareceu" at bounding box center [334, 105] width 24 height 4
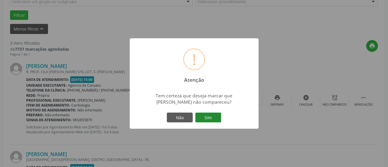
click at [203, 117] on button "Sim" at bounding box center [208, 117] width 26 height 10
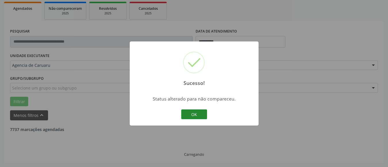
click at [196, 115] on button "OK" at bounding box center [194, 114] width 26 height 10
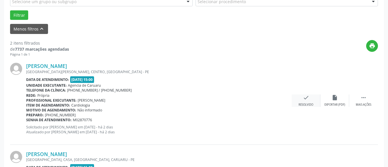
click at [313, 101] on div "check Resolvido" at bounding box center [305, 100] width 29 height 12
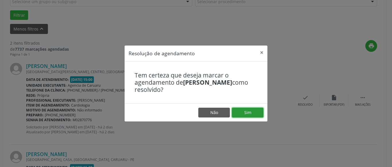
click at [248, 113] on button "Sim" at bounding box center [248, 112] width 32 height 10
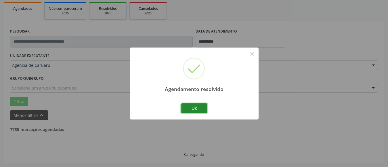
click at [198, 106] on button "Ok" at bounding box center [194, 108] width 26 height 10
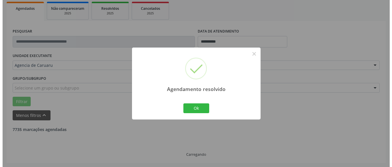
scroll to position [158, 0]
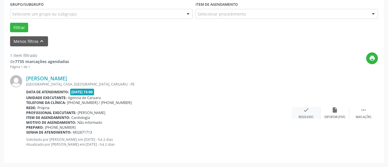
click at [309, 113] on div "check Resolvido" at bounding box center [305, 113] width 29 height 12
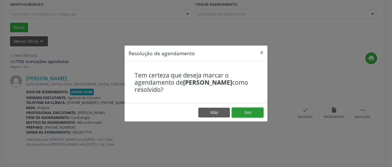
click at [237, 108] on button "Sim" at bounding box center [248, 112] width 32 height 10
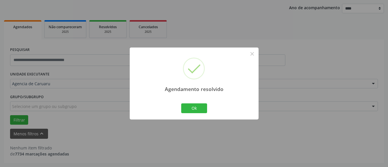
scroll to position [66, 0]
click at [197, 107] on button "Ok" at bounding box center [194, 108] width 26 height 10
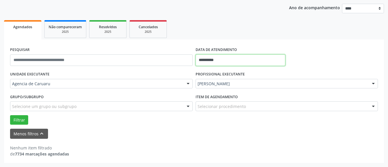
click at [219, 59] on input "**********" at bounding box center [240, 59] width 90 height 11
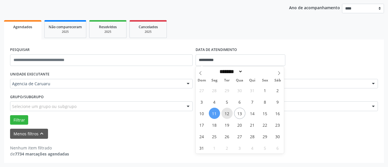
click at [227, 114] on span "12" at bounding box center [226, 112] width 11 height 11
type input "**********"
click at [227, 114] on span "12" at bounding box center [226, 112] width 11 height 11
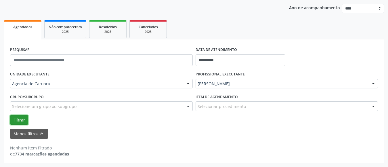
click at [18, 120] on button "Filtrar" at bounding box center [19, 120] width 18 height 10
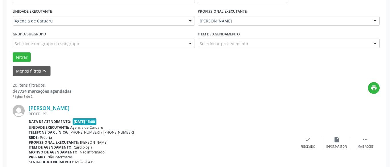
scroll to position [181, 0]
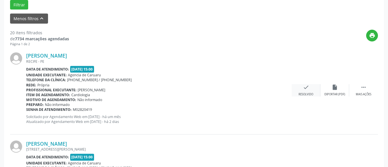
click at [307, 90] on icon "check" at bounding box center [305, 87] width 6 height 6
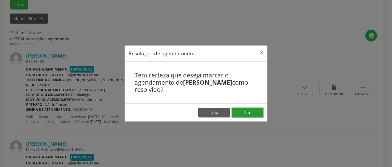
click at [251, 111] on button "Sim" at bounding box center [248, 112] width 32 height 10
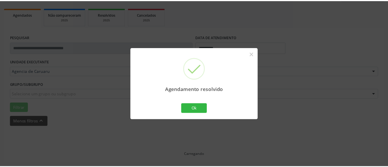
scroll to position [84, 0]
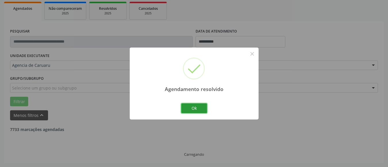
click at [205, 105] on button "Ok" at bounding box center [194, 108] width 26 height 10
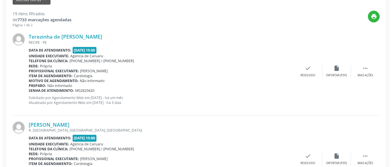
scroll to position [209, 0]
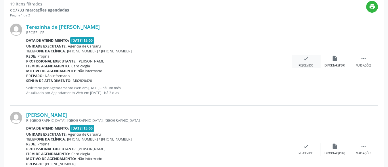
click at [305, 58] on icon "check" at bounding box center [305, 58] width 6 height 6
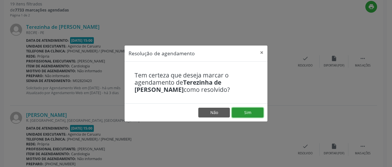
click at [240, 110] on button "Sim" at bounding box center [248, 112] width 32 height 10
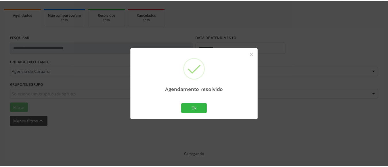
scroll to position [84, 0]
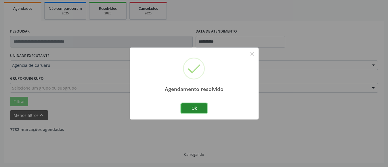
click at [198, 107] on button "Ok" at bounding box center [194, 108] width 26 height 10
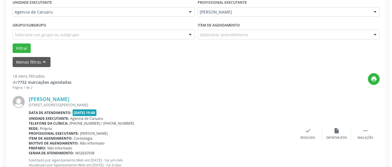
scroll to position [142, 0]
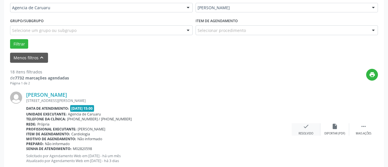
click at [307, 126] on icon "check" at bounding box center [305, 126] width 6 height 6
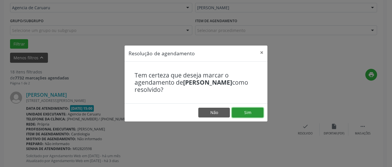
click at [250, 112] on button "Sim" at bounding box center [248, 112] width 32 height 10
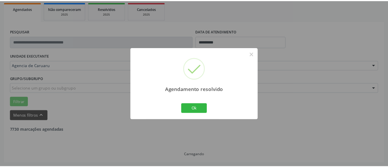
scroll to position [84, 0]
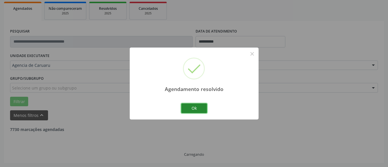
click at [200, 108] on button "Ok" at bounding box center [194, 108] width 26 height 10
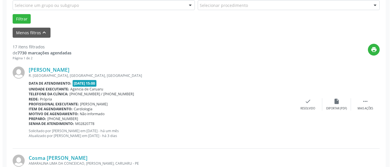
scroll to position [170, 0]
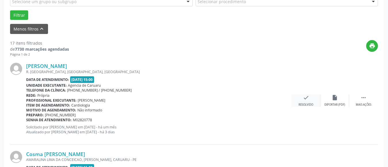
click at [307, 97] on icon "check" at bounding box center [305, 97] width 6 height 6
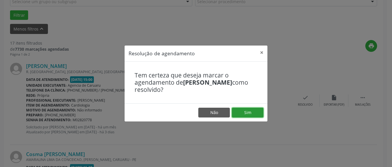
click at [260, 109] on button "Sim" at bounding box center [248, 112] width 32 height 10
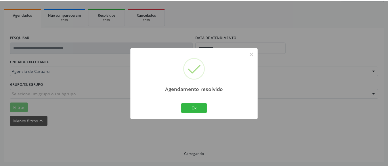
scroll to position [84, 0]
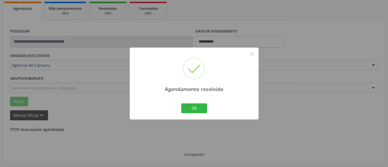
click at [191, 102] on div "Ok Cancel" at bounding box center [194, 108] width 28 height 12
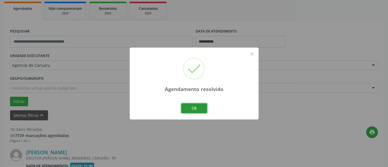
click at [190, 109] on button "Ok" at bounding box center [194, 108] width 26 height 10
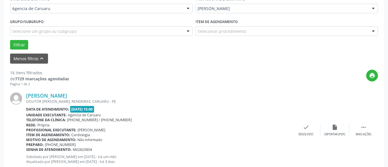
scroll to position [142, 0]
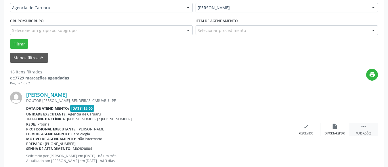
click at [365, 125] on icon "" at bounding box center [363, 126] width 6 height 6
click at [341, 128] on div "alarm_off Não compareceu" at bounding box center [334, 129] width 29 height 12
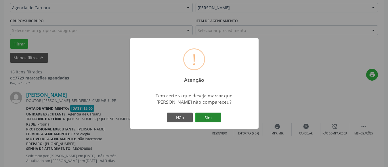
click at [201, 115] on button "Sim" at bounding box center [208, 117] width 26 height 10
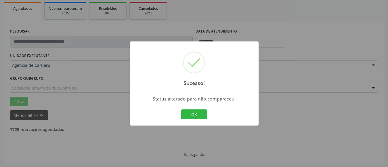
scroll to position [84, 0]
click at [194, 115] on button "OK" at bounding box center [194, 114] width 26 height 10
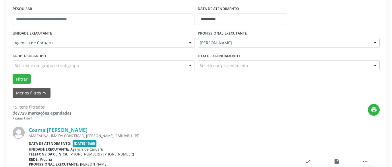
scroll to position [142, 0]
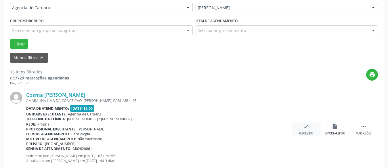
click at [309, 130] on div "check Resolvido" at bounding box center [305, 129] width 29 height 12
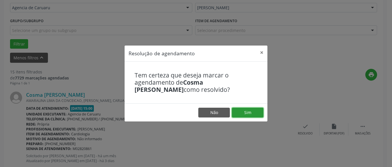
click at [249, 111] on button "Sim" at bounding box center [248, 112] width 32 height 10
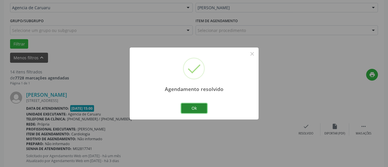
click at [198, 105] on button "Ok" at bounding box center [194, 108] width 26 height 10
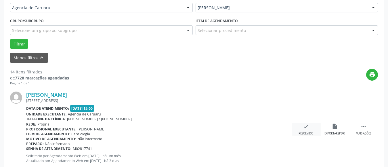
click at [305, 128] on icon "check" at bounding box center [305, 126] width 6 height 6
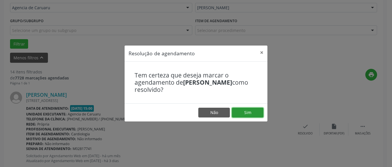
click at [257, 114] on button "Sim" at bounding box center [248, 112] width 32 height 10
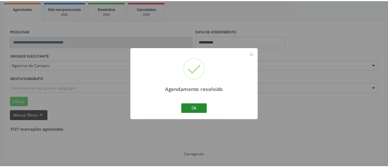
scroll to position [84, 0]
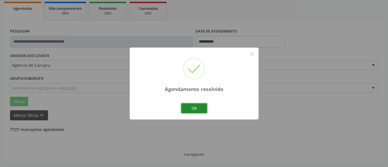
click at [188, 105] on button "Ok" at bounding box center [194, 108] width 26 height 10
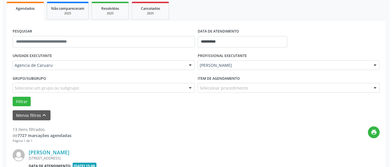
scroll to position [142, 0]
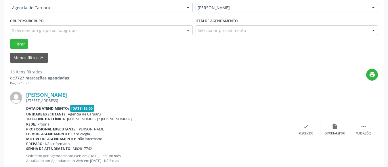
click at [297, 122] on div "[PERSON_NAME] [STREET_ADDRESS] Data de atendimento: [DATE] 15:00 Unidade execut…" at bounding box center [193, 129] width 367 height 88
click at [301, 128] on div "check Resolvido" at bounding box center [305, 129] width 29 height 12
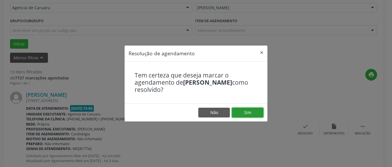
click at [252, 114] on button "Sim" at bounding box center [248, 112] width 32 height 10
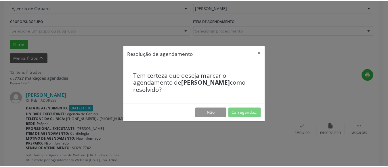
scroll to position [78, 0]
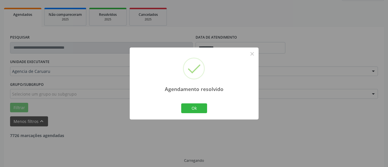
click at [199, 104] on button "Ok" at bounding box center [194, 108] width 26 height 10
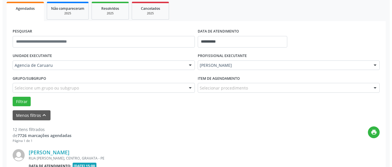
scroll to position [113, 0]
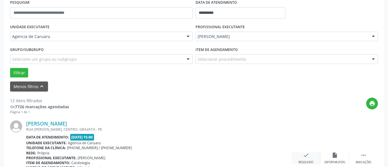
click at [302, 158] on div "check Resolvido" at bounding box center [305, 158] width 29 height 12
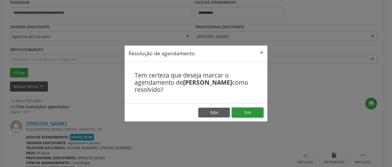
click at [253, 112] on button "Sim" at bounding box center [248, 112] width 32 height 10
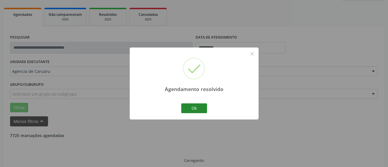
scroll to position [84, 0]
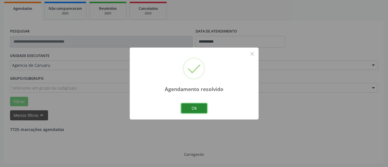
click at [196, 108] on button "Ok" at bounding box center [194, 108] width 26 height 10
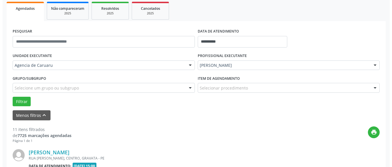
scroll to position [142, 0]
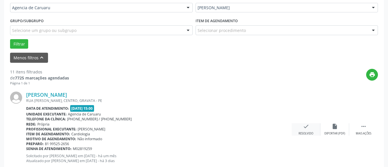
click at [303, 128] on icon "check" at bounding box center [305, 126] width 6 height 6
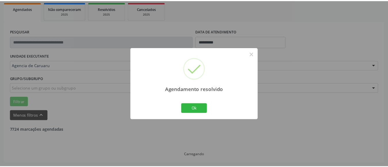
scroll to position [84, 0]
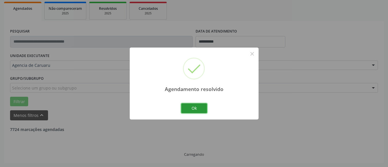
click at [190, 107] on button "Ok" at bounding box center [194, 108] width 26 height 10
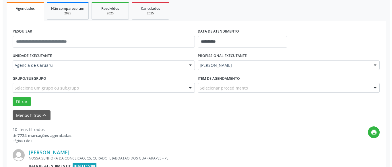
scroll to position [142, 0]
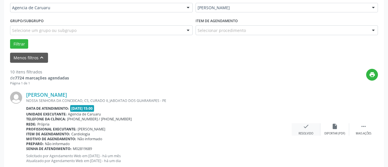
click at [307, 130] on div "check Resolvido" at bounding box center [305, 129] width 29 height 12
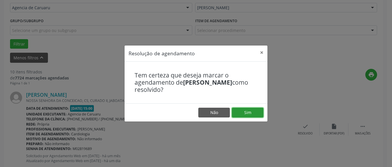
click at [255, 113] on button "Sim" at bounding box center [248, 112] width 32 height 10
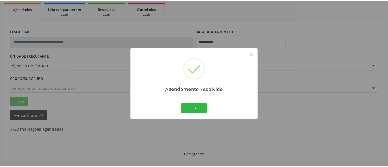
scroll to position [84, 0]
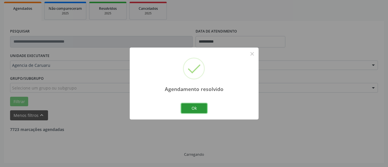
click at [202, 107] on button "Ok" at bounding box center [194, 108] width 26 height 10
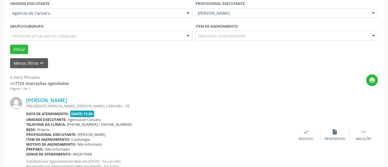
scroll to position [170, 0]
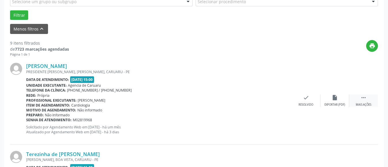
click at [365, 100] on icon "" at bounding box center [363, 97] width 6 height 6
click at [337, 103] on div "Não compareceu" at bounding box center [334, 105] width 24 height 4
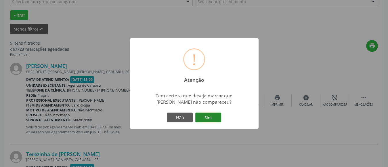
click at [213, 119] on button "Sim" at bounding box center [208, 117] width 26 height 10
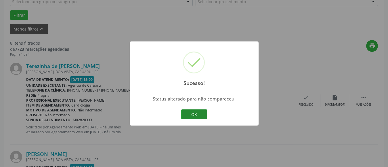
click at [199, 116] on button "OK" at bounding box center [194, 114] width 26 height 10
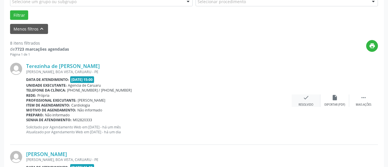
click at [302, 100] on div "check Resolvido" at bounding box center [305, 100] width 29 height 12
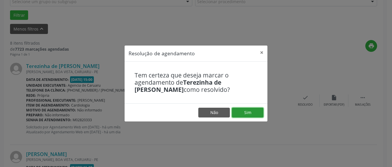
click at [255, 113] on button "Sim" at bounding box center [248, 112] width 32 height 10
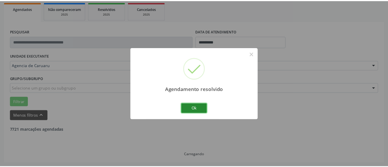
scroll to position [84, 0]
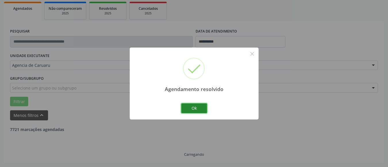
click at [195, 107] on button "Ok" at bounding box center [194, 108] width 26 height 10
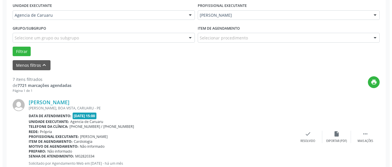
scroll to position [142, 0]
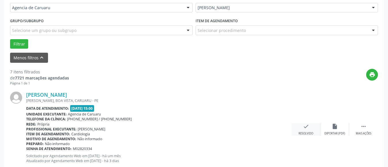
click at [306, 131] on div "Resolvido" at bounding box center [305, 133] width 15 height 4
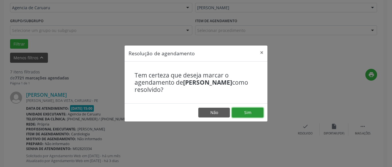
click at [248, 114] on button "Sim" at bounding box center [248, 112] width 32 height 10
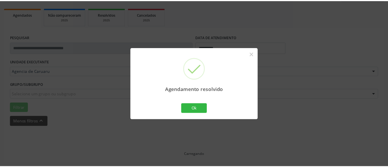
scroll to position [84, 0]
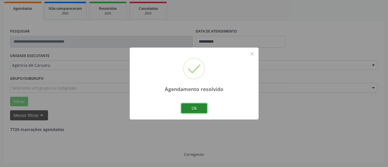
click at [195, 107] on button "Ok" at bounding box center [194, 108] width 26 height 10
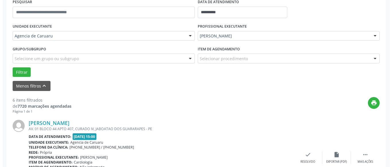
scroll to position [170, 0]
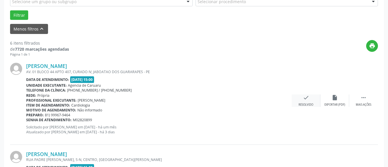
click at [311, 97] on div "check Resolvido" at bounding box center [305, 100] width 29 height 12
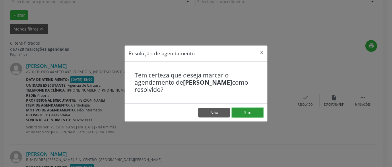
click at [248, 112] on button "Sim" at bounding box center [248, 112] width 32 height 10
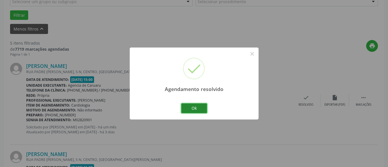
click at [194, 107] on button "Ok" at bounding box center [194, 108] width 26 height 10
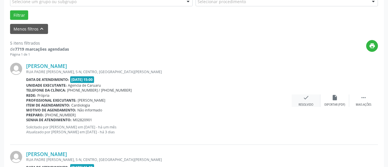
click at [307, 102] on div "check Resolvido" at bounding box center [305, 100] width 29 height 12
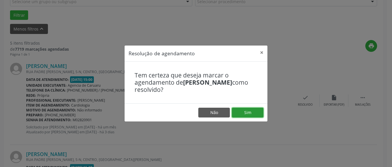
click at [254, 112] on button "Sim" at bounding box center [248, 112] width 32 height 10
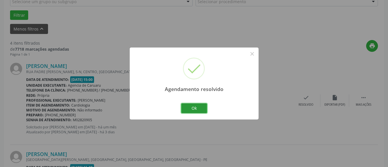
click at [199, 108] on button "Ok" at bounding box center [194, 108] width 26 height 10
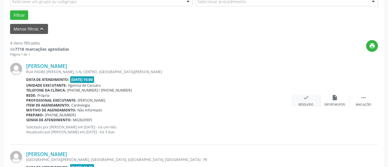
click at [301, 106] on div "Resolvido" at bounding box center [305, 105] width 15 height 4
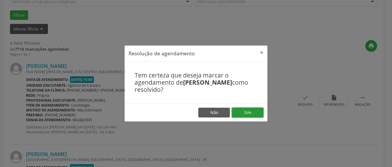
click at [258, 112] on button "Sim" at bounding box center [248, 112] width 32 height 10
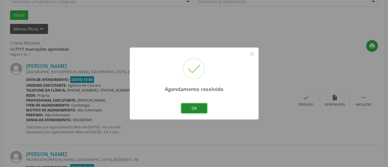
click at [195, 110] on button "Ok" at bounding box center [194, 108] width 26 height 10
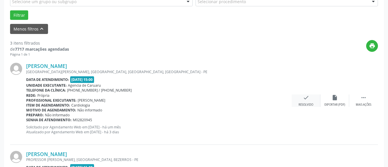
click at [305, 99] on icon "check" at bounding box center [305, 97] width 6 height 6
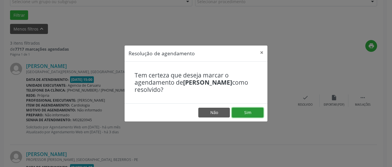
click at [250, 113] on button "Sim" at bounding box center [248, 112] width 32 height 10
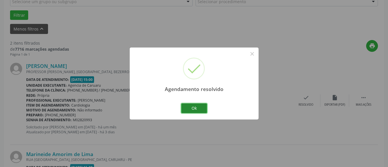
click at [196, 107] on button "Ok" at bounding box center [194, 108] width 26 height 10
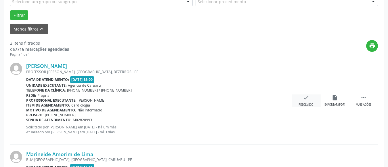
click at [310, 97] on div "check Resolvido" at bounding box center [305, 100] width 29 height 12
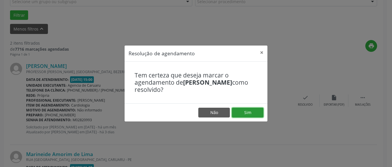
click at [252, 111] on button "Sim" at bounding box center [248, 112] width 32 height 10
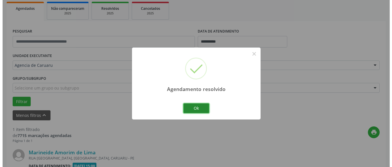
scroll to position [158, 0]
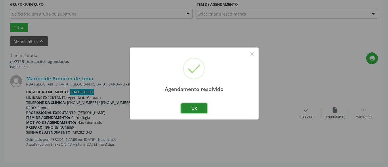
click at [194, 106] on button "Ok" at bounding box center [194, 108] width 26 height 10
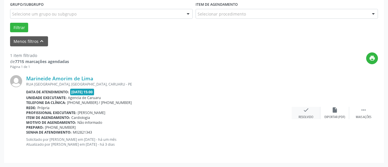
click at [305, 113] on icon "check" at bounding box center [305, 110] width 6 height 6
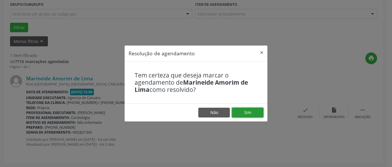
click at [253, 111] on button "Sim" at bounding box center [248, 112] width 32 height 10
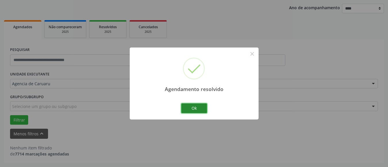
scroll to position [66, 0]
click at [188, 108] on button "Ok" at bounding box center [194, 108] width 26 height 10
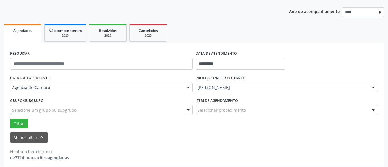
scroll to position [0, 0]
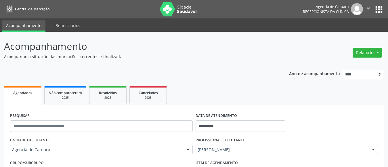
click at [366, 47] on div "Relatórios Agendamentos Procedimentos realizados" at bounding box center [366, 53] width 33 height 14
click at [364, 53] on button "Relatórios" at bounding box center [366, 53] width 29 height 10
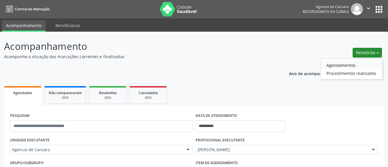
click at [338, 64] on link "Agendamentos" at bounding box center [351, 65] width 62 height 8
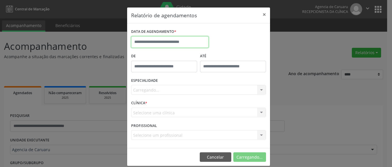
click at [159, 39] on input "text" at bounding box center [170, 41] width 78 height 11
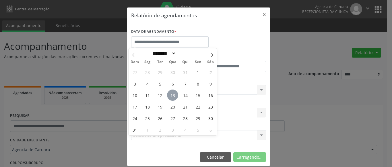
click at [171, 93] on span "13" at bounding box center [172, 94] width 11 height 11
type input "**********"
click at [171, 93] on span "13" at bounding box center [172, 94] width 11 height 11
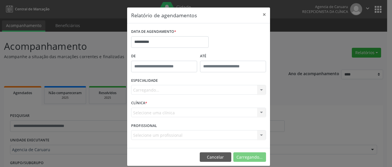
click at [140, 88] on div "Carregando... Todas as especialidades Alergologia Angiologia Arritmologia Cardi…" at bounding box center [198, 90] width 135 height 10
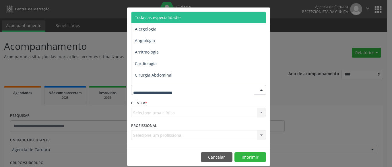
click at [161, 19] on span "Todas as especialidades" at bounding box center [158, 17] width 47 height 5
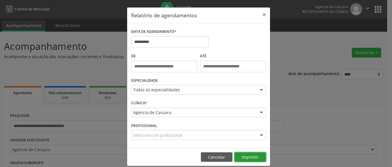
click at [249, 155] on button "Imprimir" at bounding box center [251, 157] width 32 height 10
click at [261, 15] on button "×" at bounding box center [264, 14] width 11 height 14
